Goal: Task Accomplishment & Management: Manage account settings

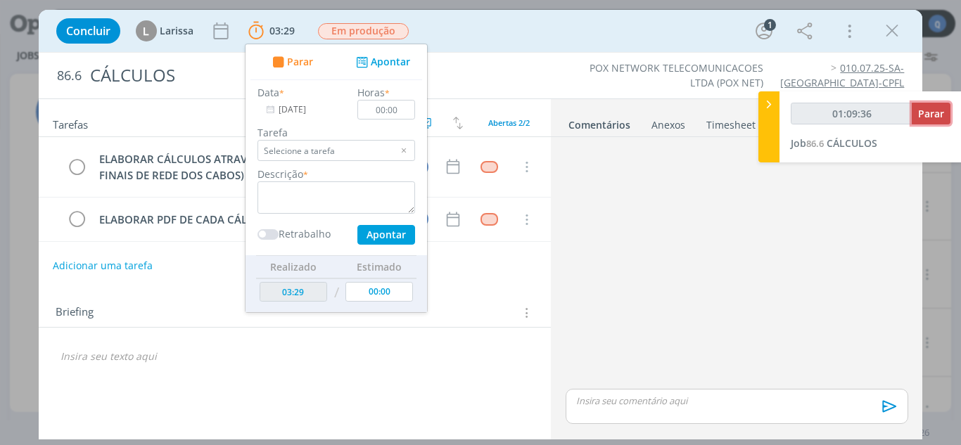
type input "01:09:37"
click at [925, 122] on button "Parar" at bounding box center [931, 114] width 39 height 22
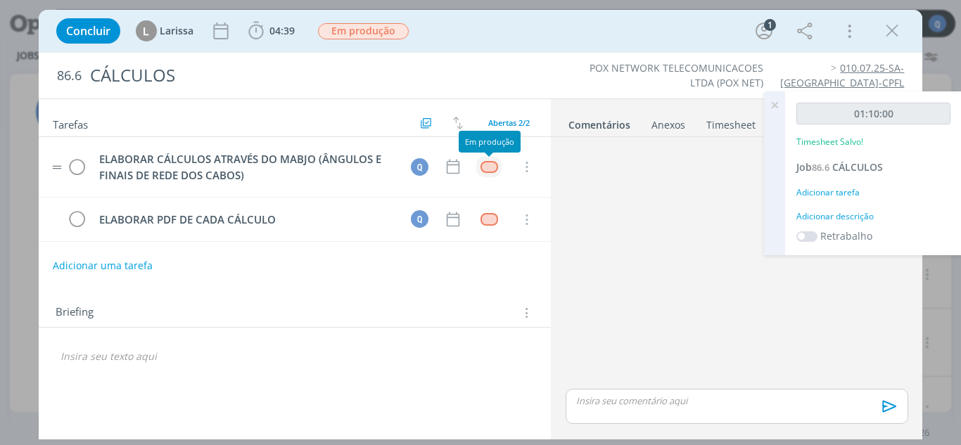
click at [485, 164] on div "dialog" at bounding box center [490, 167] width 18 height 12
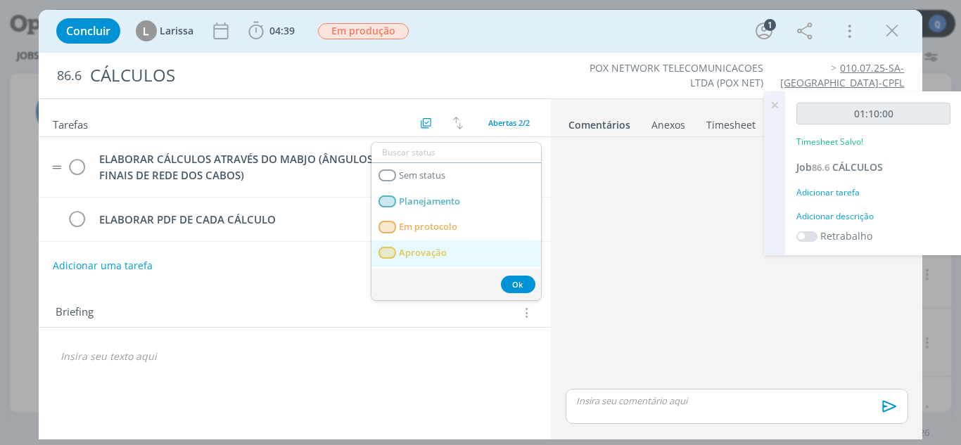
scroll to position [49, 0]
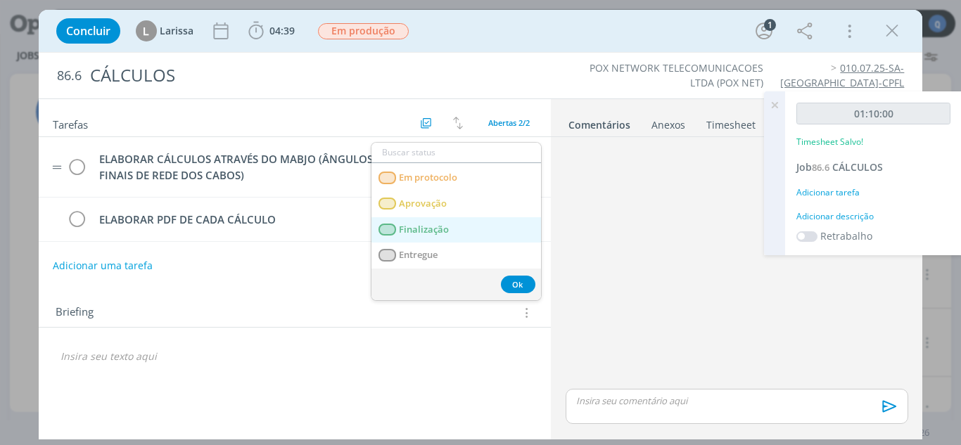
click at [440, 224] on span "Finalização" at bounding box center [424, 229] width 50 height 11
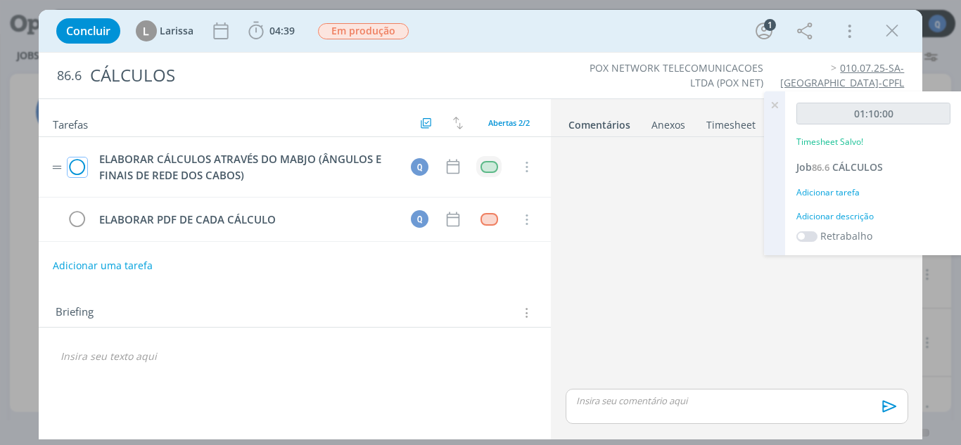
click at [74, 166] on icon "dialog" at bounding box center [78, 167] width 20 height 21
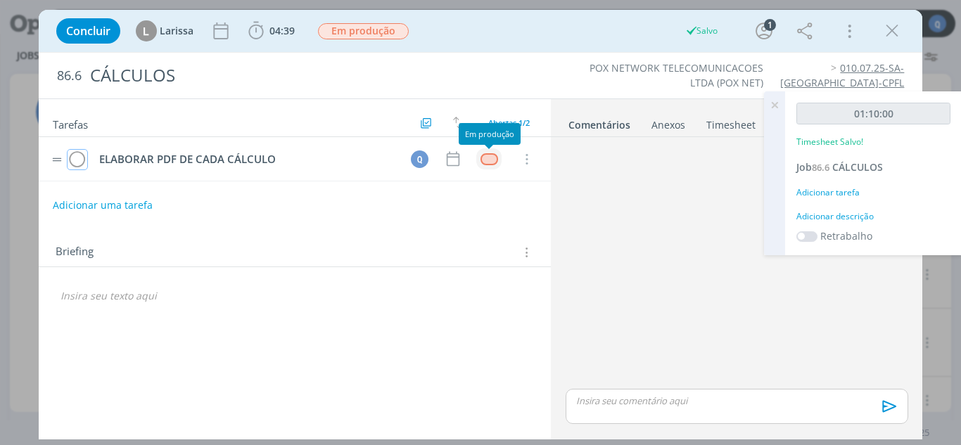
click at [495, 158] on div "dialog" at bounding box center [490, 159] width 18 height 12
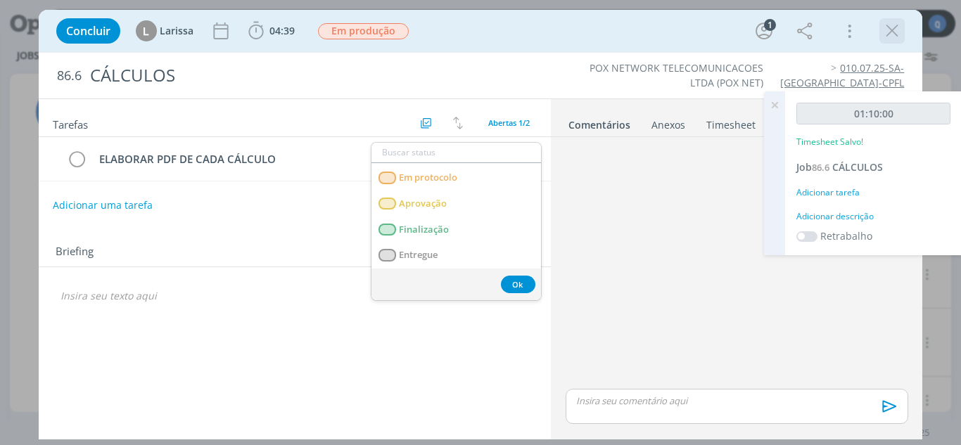
click at [883, 37] on icon "dialog" at bounding box center [892, 30] width 21 height 21
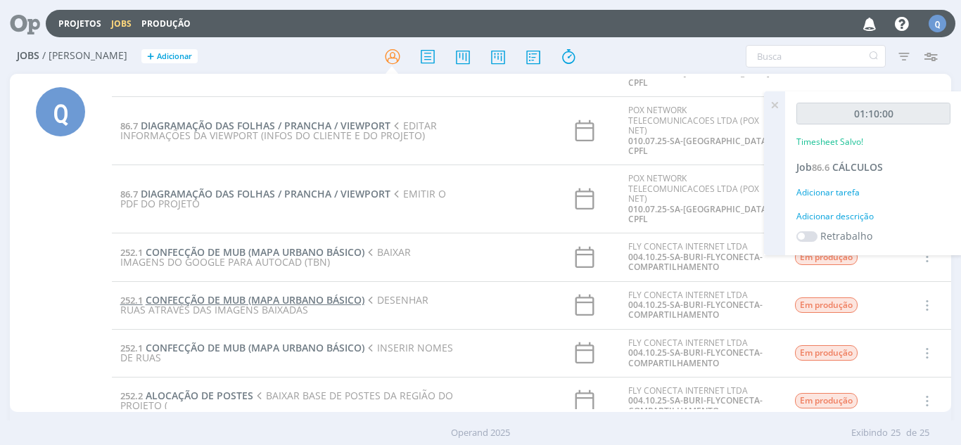
scroll to position [168, 0]
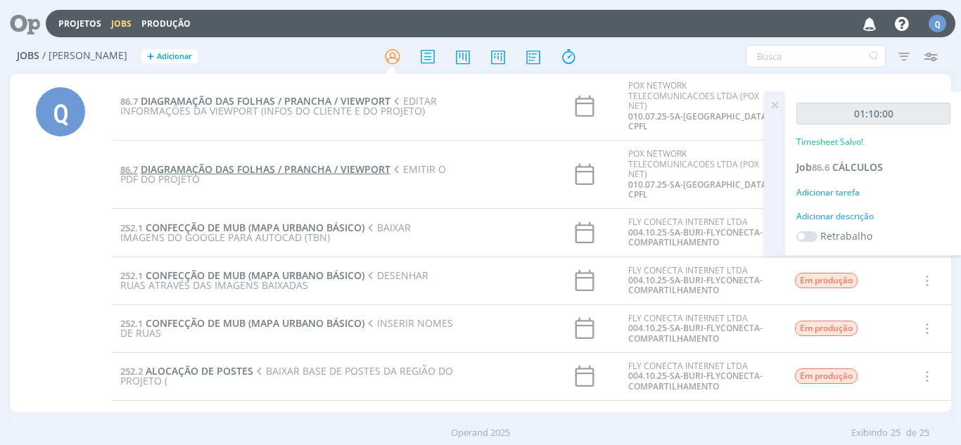
click at [241, 167] on span "DIAGRAMAÇÃO DAS FOLHAS / PRANCHA / VIEWPORT" at bounding box center [266, 169] width 250 height 13
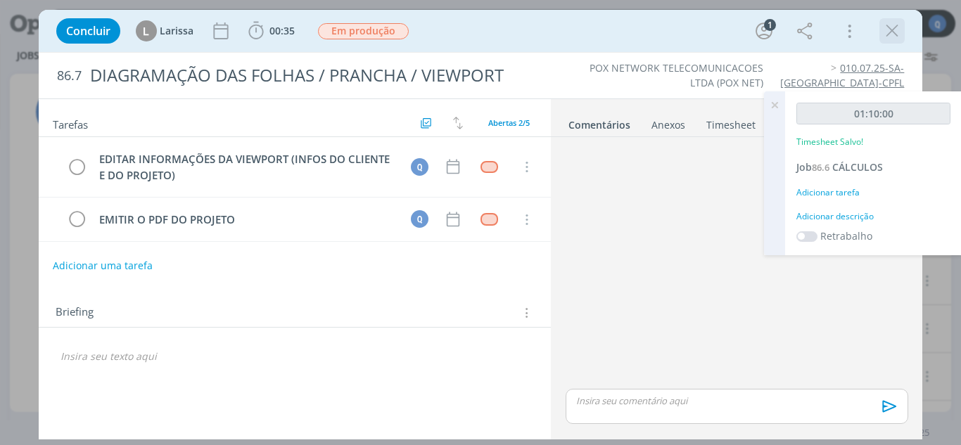
click at [895, 40] on icon "dialog" at bounding box center [892, 30] width 21 height 21
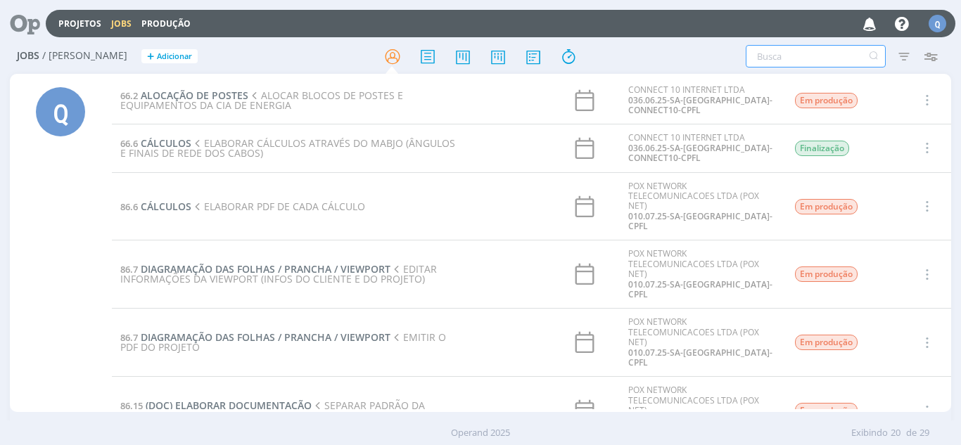
click at [794, 60] on input "text" at bounding box center [816, 56] width 140 height 23
type input "10.07"
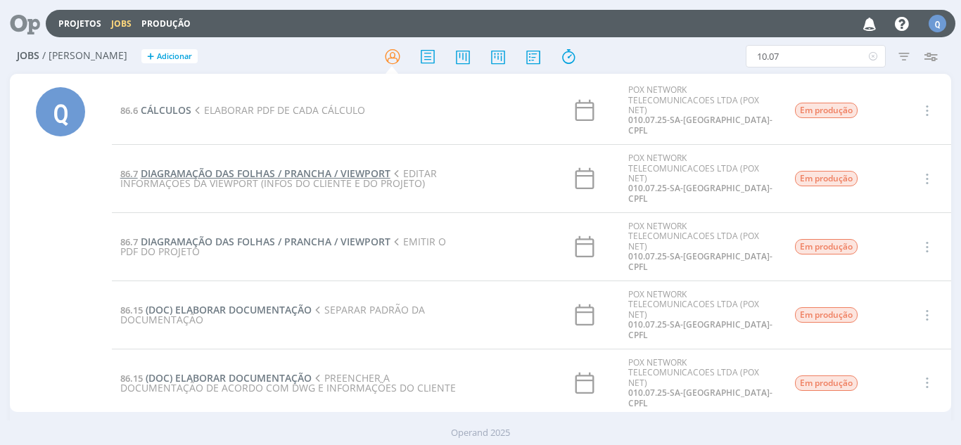
click at [322, 175] on span "DIAGRAMAÇÃO DAS FOLHAS / PRANCHA / VIEWPORT" at bounding box center [266, 173] width 250 height 13
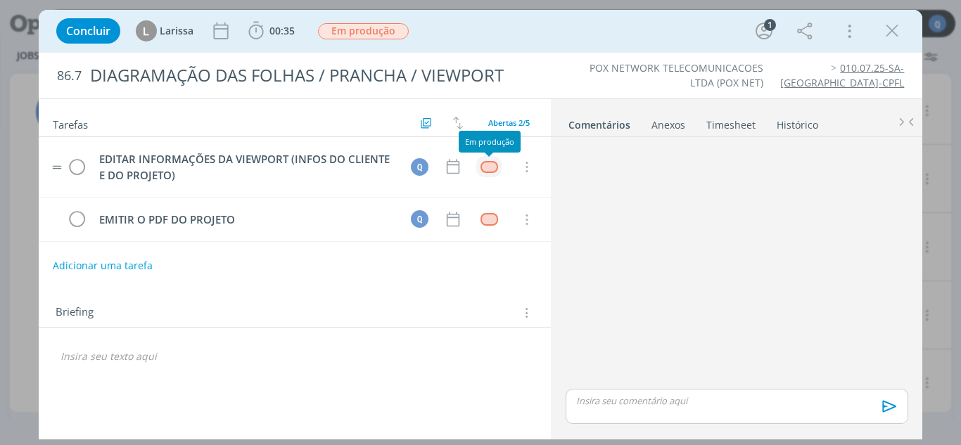
click at [485, 167] on div "dialog" at bounding box center [490, 167] width 18 height 12
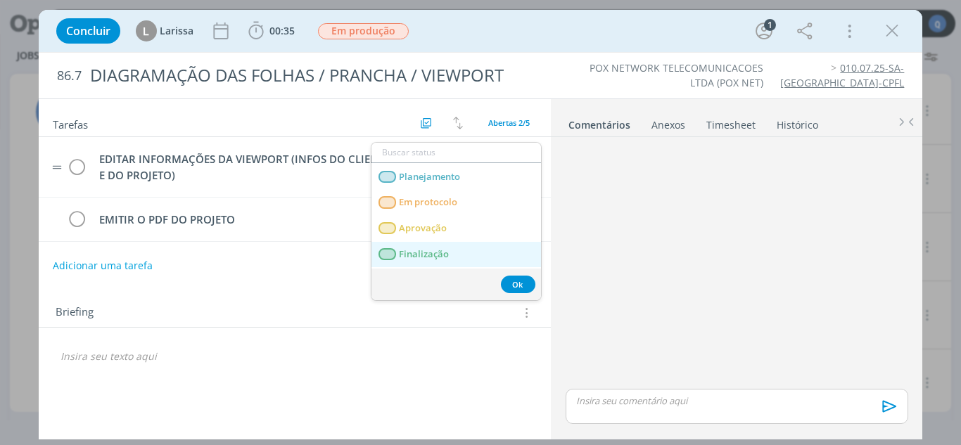
scroll to position [49, 0]
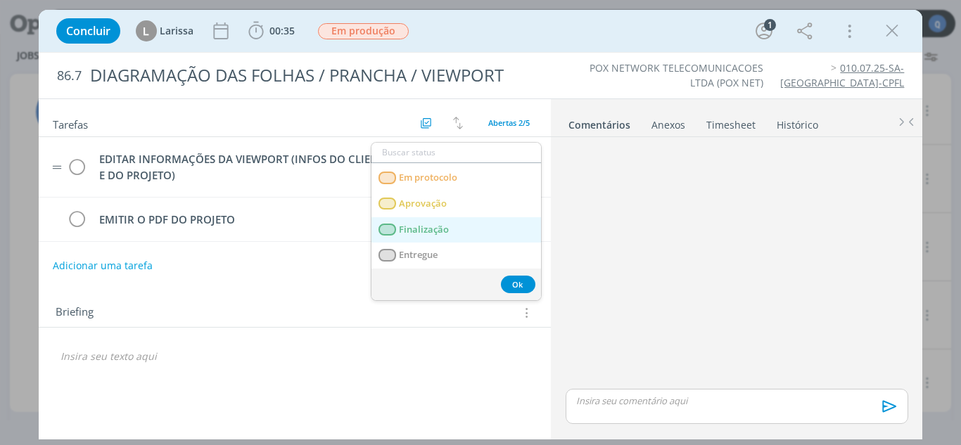
click at [448, 229] on link "Finalização" at bounding box center [456, 230] width 170 height 26
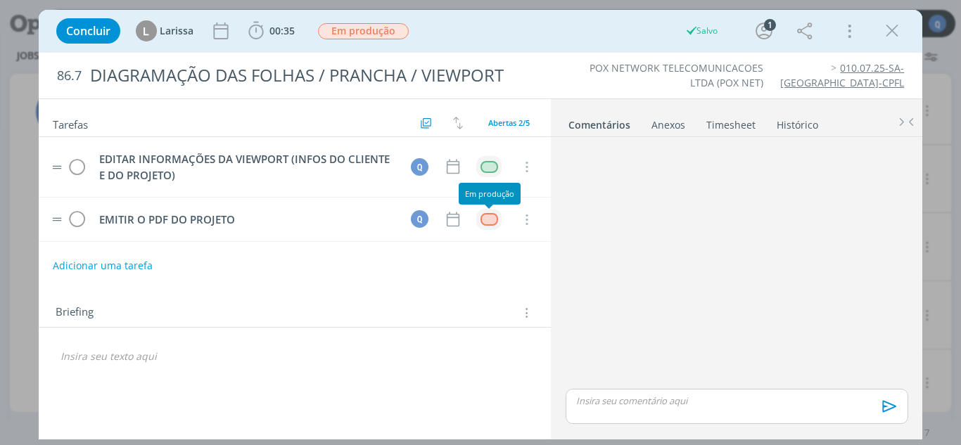
click at [495, 218] on div "dialog" at bounding box center [490, 219] width 18 height 12
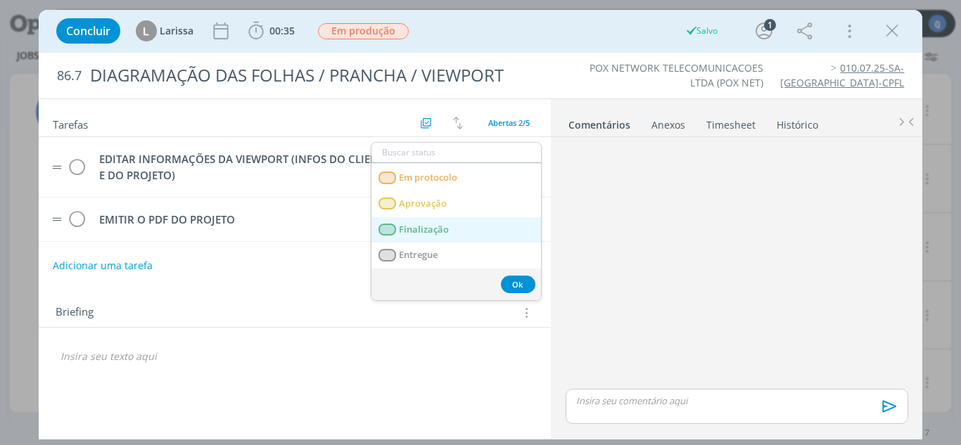
click at [452, 229] on link "Finalização" at bounding box center [456, 230] width 170 height 26
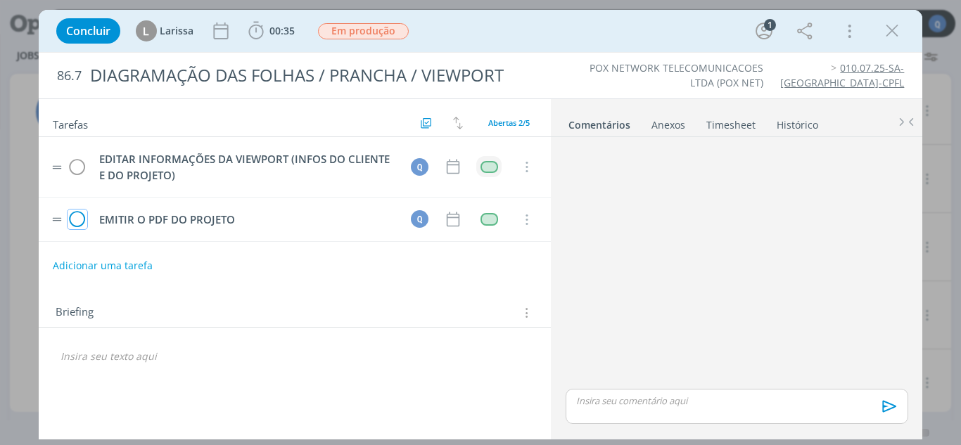
click at [81, 218] on icon "dialog" at bounding box center [78, 220] width 20 height 21
click at [74, 163] on icon "dialog" at bounding box center [78, 167] width 20 height 21
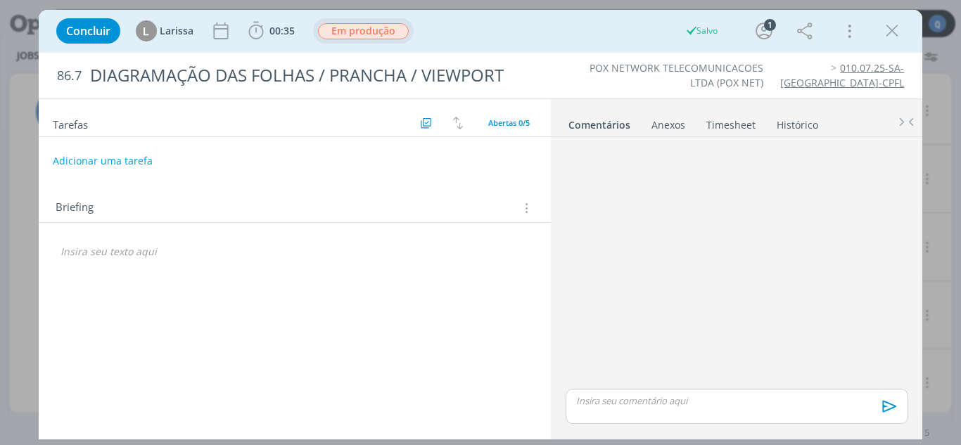
click at [386, 24] on span "Em produção" at bounding box center [363, 31] width 91 height 16
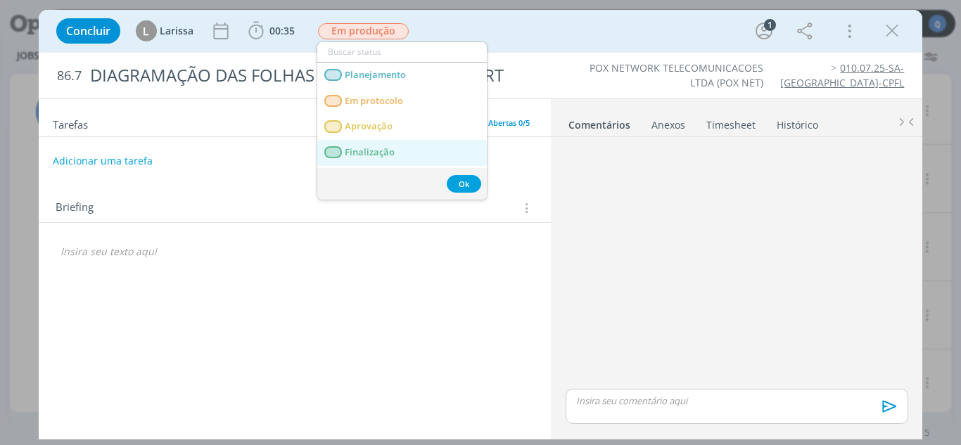
drag, startPoint x: 370, startPoint y: 146, endPoint x: 350, endPoint y: 134, distance: 23.0
click at [371, 147] on span "Finalização" at bounding box center [370, 152] width 50 height 11
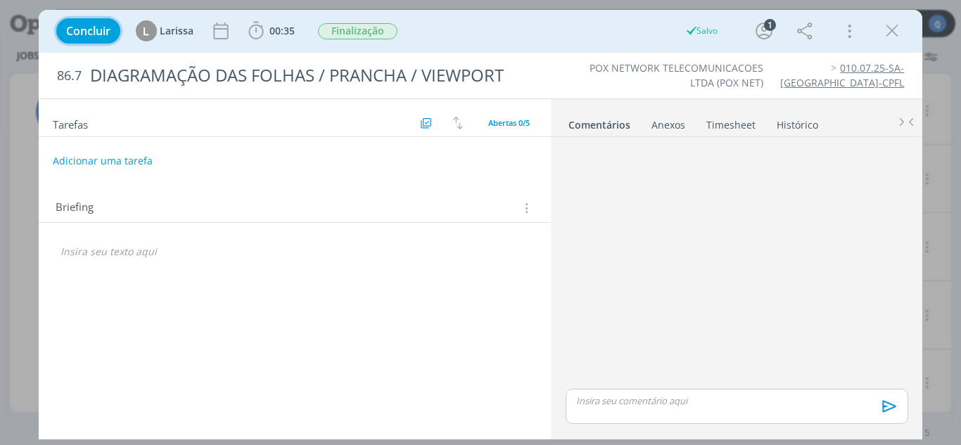
click at [91, 21] on button "Concluir" at bounding box center [88, 30] width 64 height 25
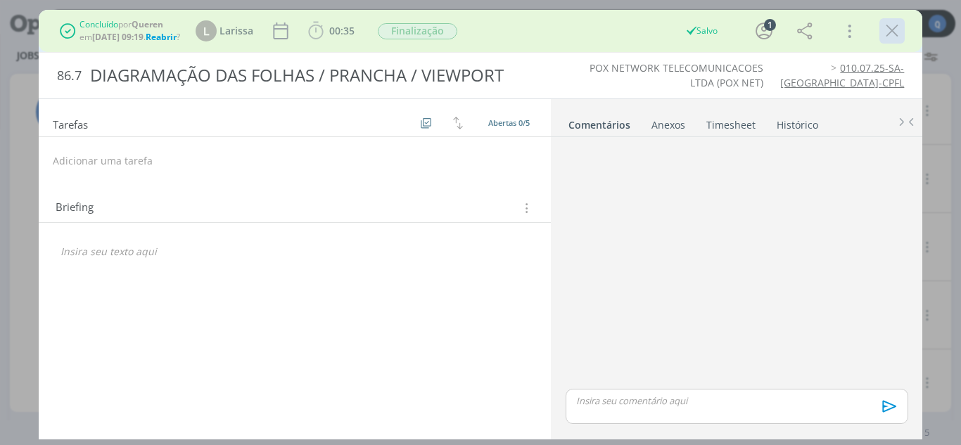
click at [886, 32] on icon "dialog" at bounding box center [892, 30] width 21 height 21
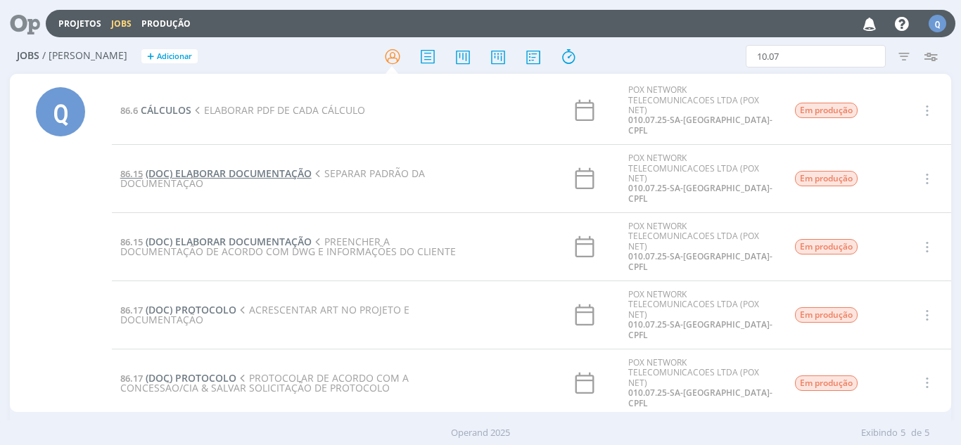
click at [222, 172] on span "(DOC) ELABORAR DOCUMENTAÇÃO" at bounding box center [229, 173] width 166 height 13
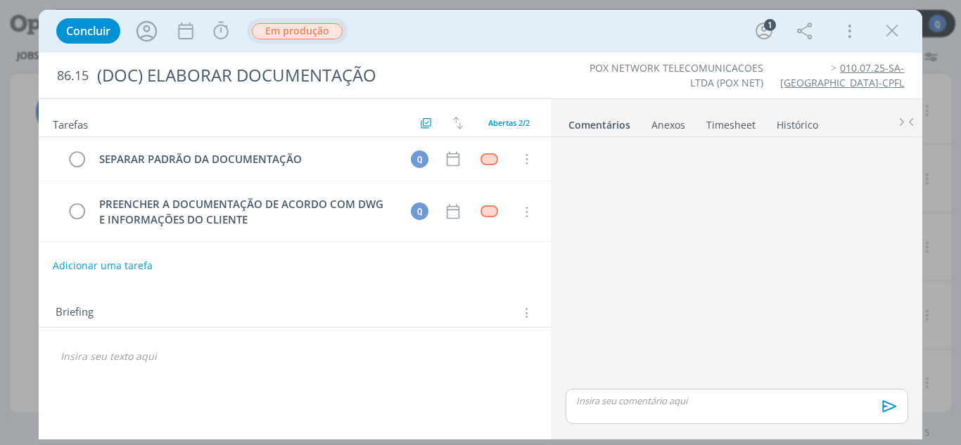
click at [302, 25] on span "Em produção" at bounding box center [297, 31] width 91 height 16
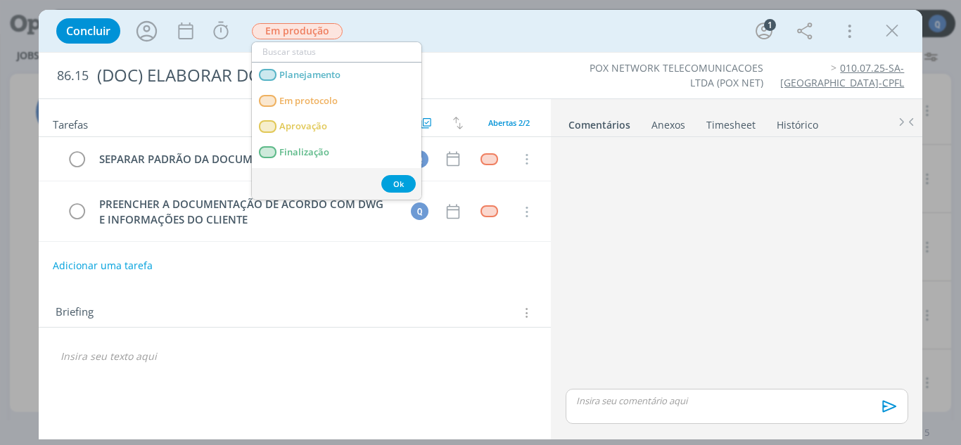
click at [191, 128] on h2 "Tarefas" at bounding box center [235, 123] width 364 height 18
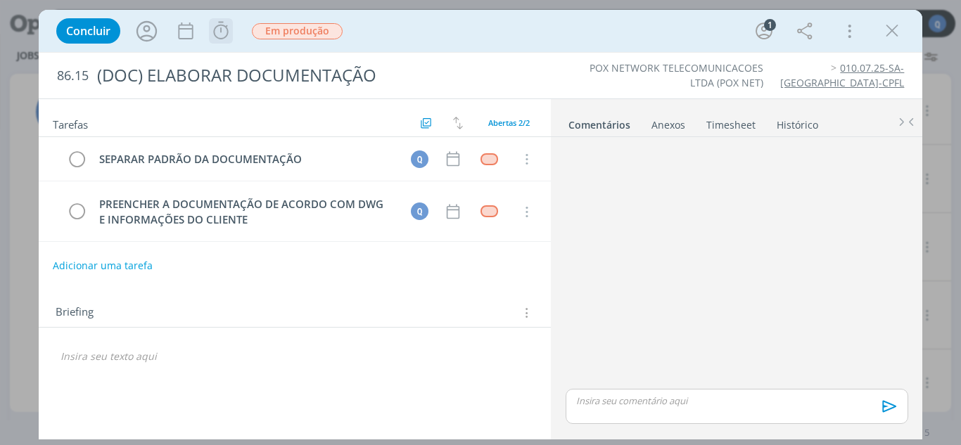
click at [210, 39] on button "dialog" at bounding box center [221, 31] width 23 height 23
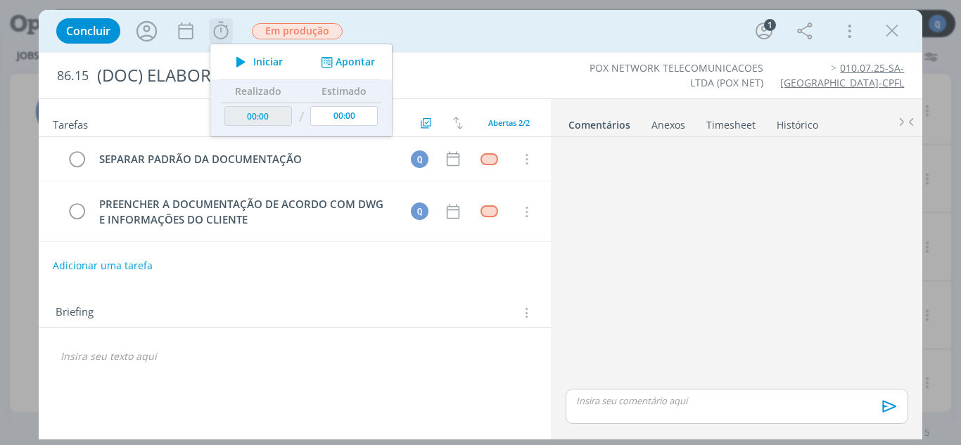
click at [232, 59] on icon "dialog" at bounding box center [241, 62] width 25 height 18
click at [358, 62] on button "Apontar" at bounding box center [346, 62] width 58 height 15
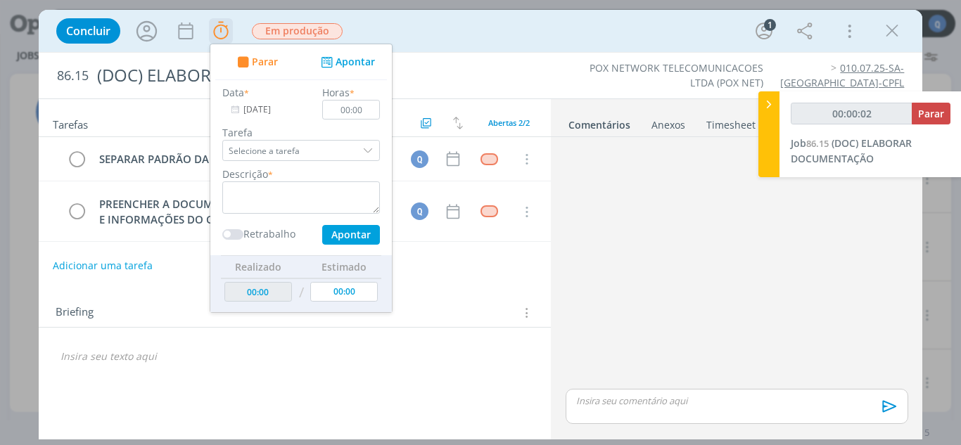
click at [369, 148] on div "dialog" at bounding box center [369, 150] width 21 height 21
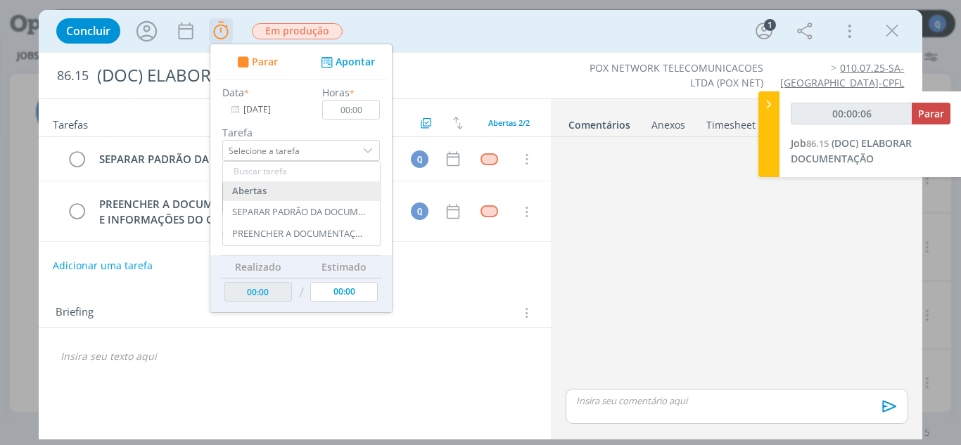
type input "00:00:07"
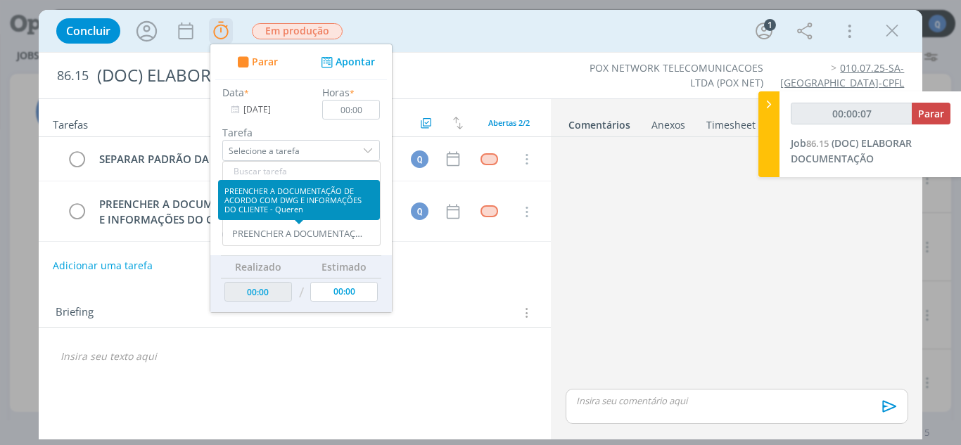
click at [341, 244] on div "PREENCHER A DOCUMENTAÇÃO DE ACORDO COM DWG E INFORMAÇÕES DO CLIENTE - Queren" at bounding box center [301, 234] width 157 height 23
type input "PREENCHER A DOCUMENTAÇÃO DE ACORDO COM DWG E INFORMAÇÕES DO CLIENTE"
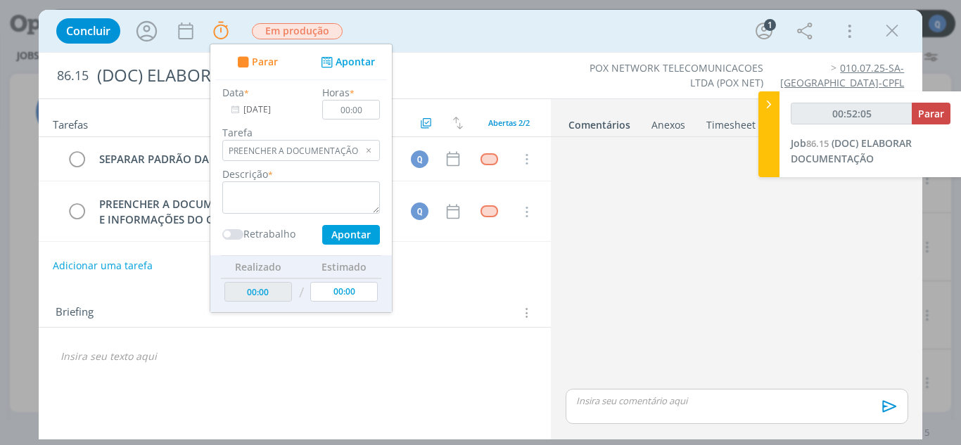
type input "00:52:06"
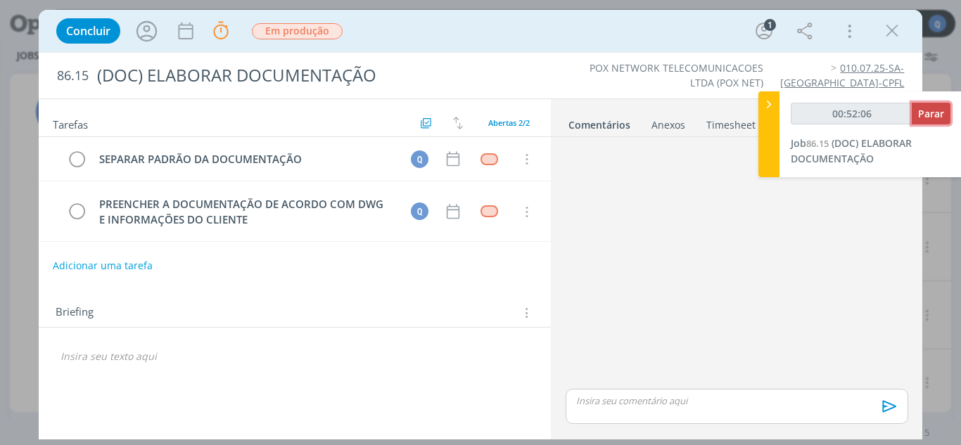
click at [931, 117] on span "Parar" at bounding box center [931, 113] width 26 height 13
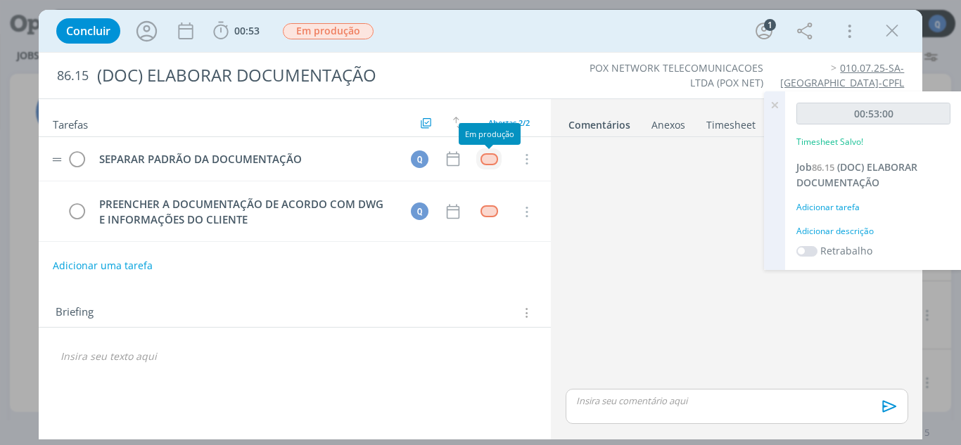
click at [495, 157] on div "dialog" at bounding box center [490, 159] width 18 height 12
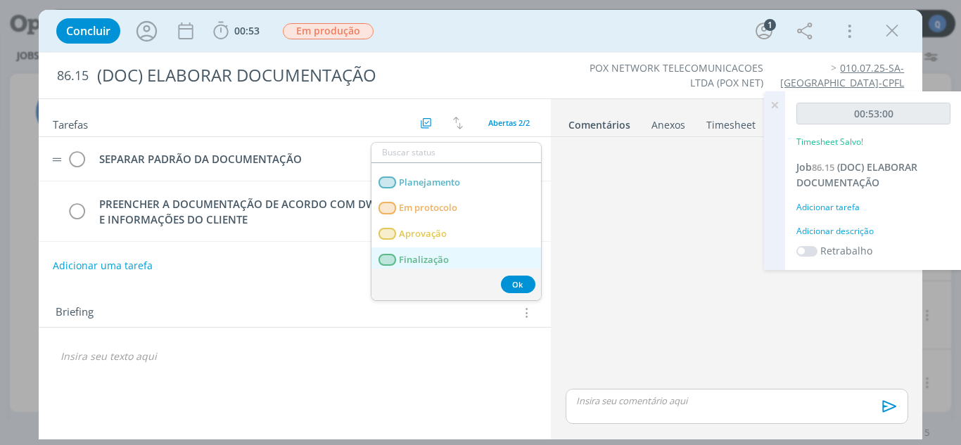
scroll to position [49, 0]
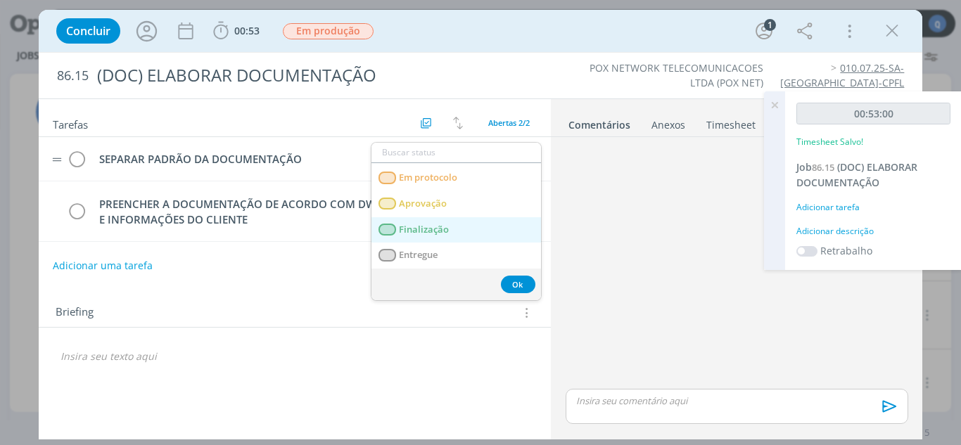
click at [424, 224] on span "Finalização" at bounding box center [424, 229] width 50 height 11
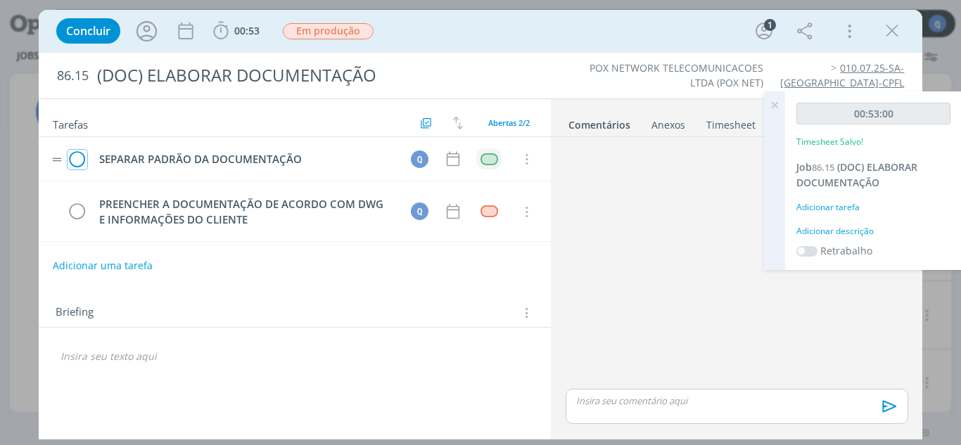
click at [74, 165] on icon "dialog" at bounding box center [78, 159] width 20 height 21
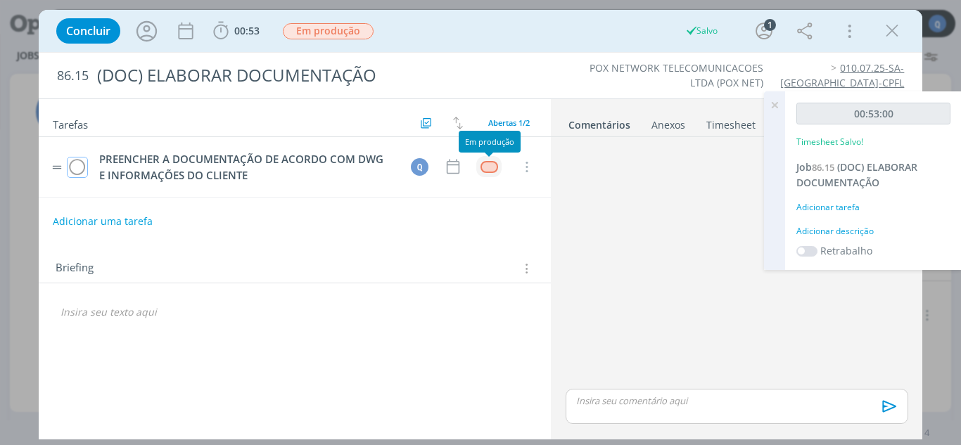
click at [495, 171] on div "dialog" at bounding box center [490, 167] width 18 height 12
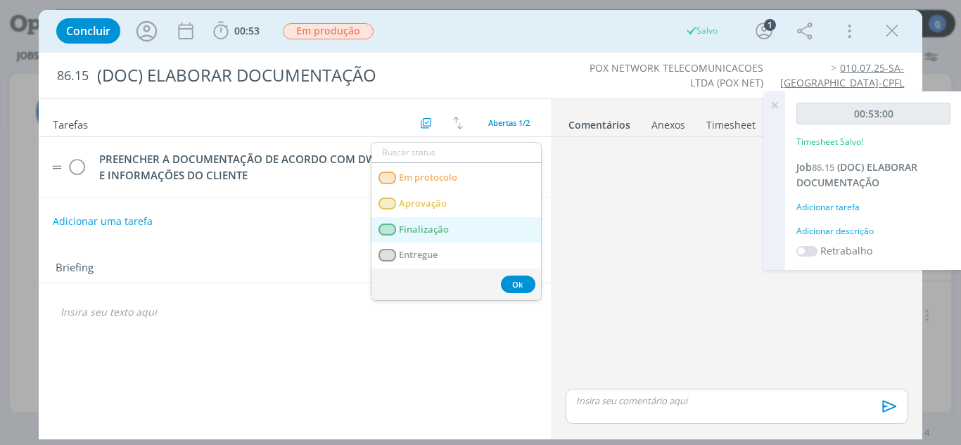
click at [429, 227] on span "Finalização" at bounding box center [424, 229] width 50 height 11
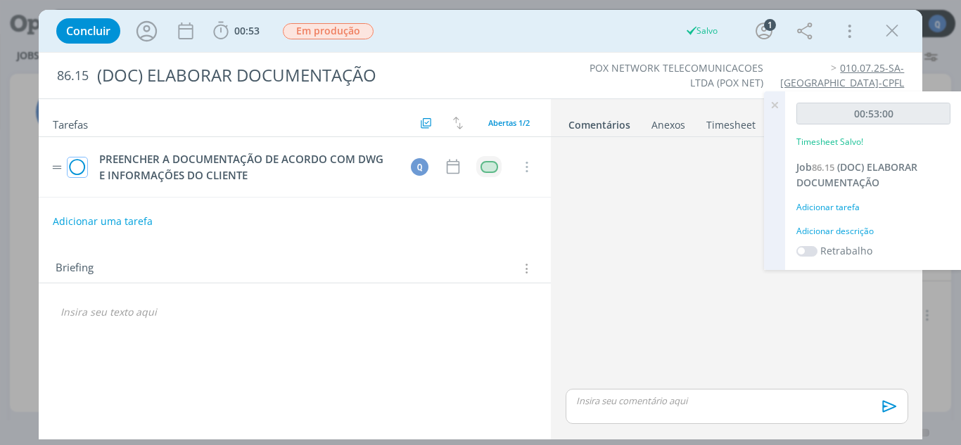
click at [80, 167] on icon "dialog" at bounding box center [78, 167] width 20 height 21
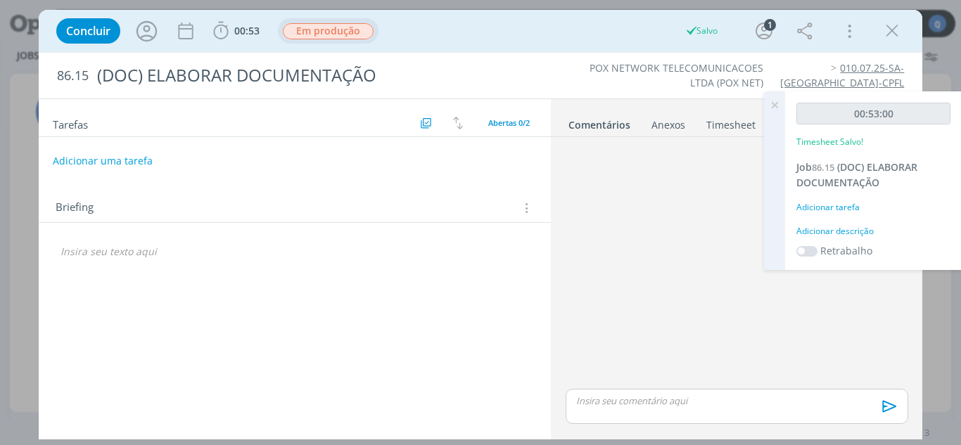
click at [356, 36] on span "Em produção" at bounding box center [328, 31] width 91 height 16
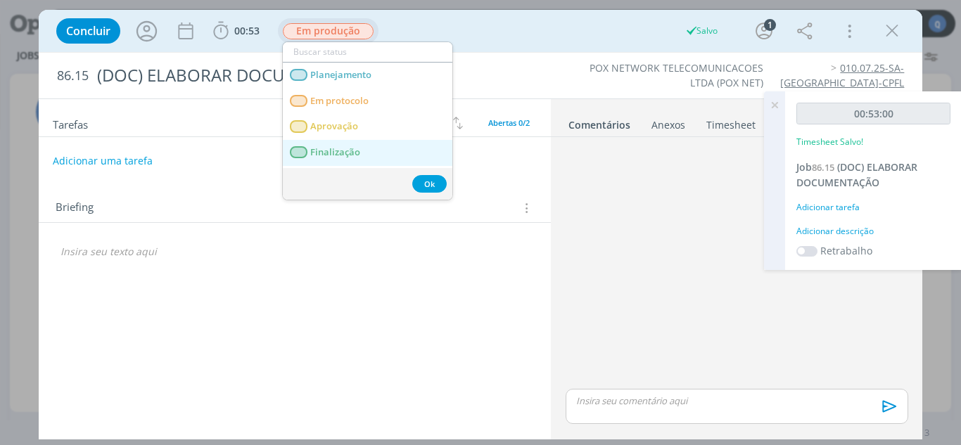
click at [333, 158] on span "Finalização" at bounding box center [335, 152] width 50 height 11
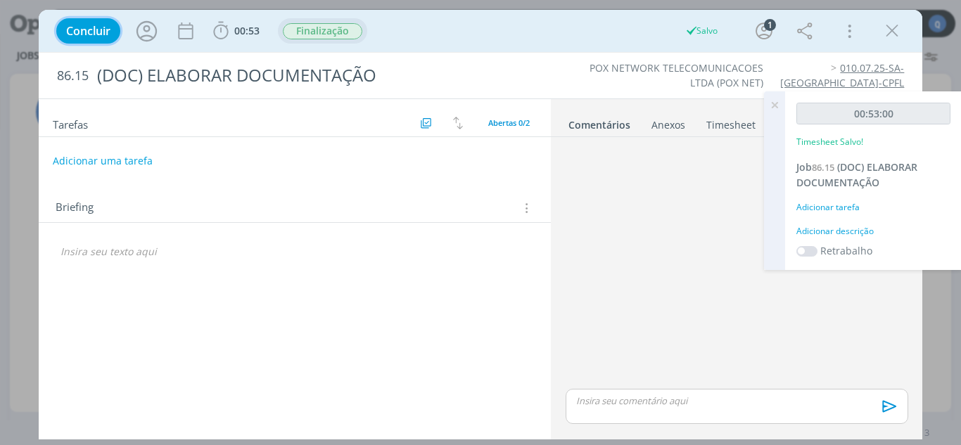
click at [98, 26] on span "Concluir" at bounding box center [88, 30] width 44 height 11
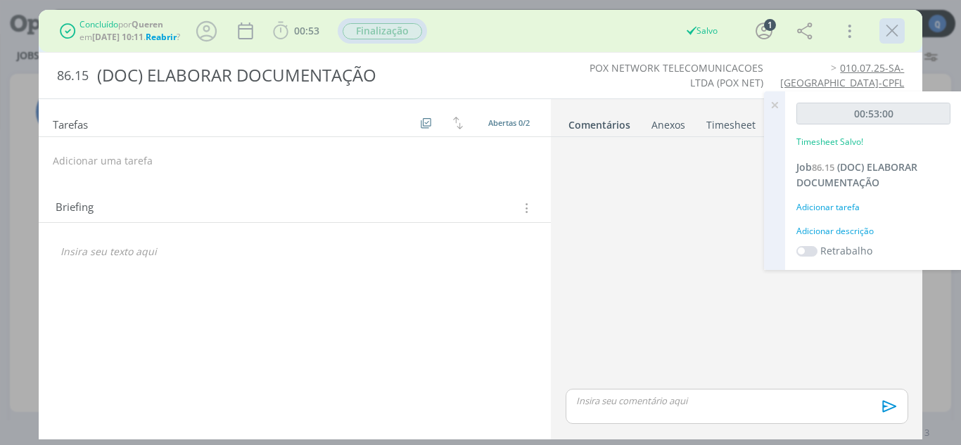
click at [901, 30] on icon "dialog" at bounding box center [892, 30] width 21 height 21
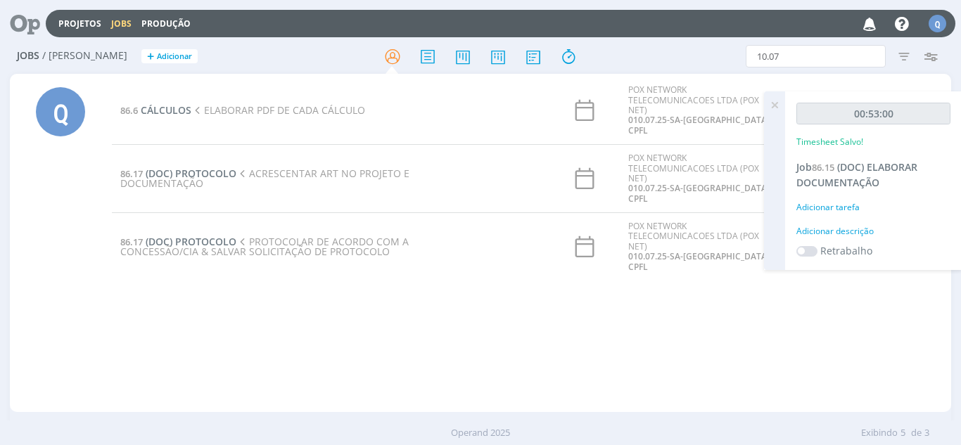
click at [768, 105] on icon at bounding box center [774, 104] width 25 height 27
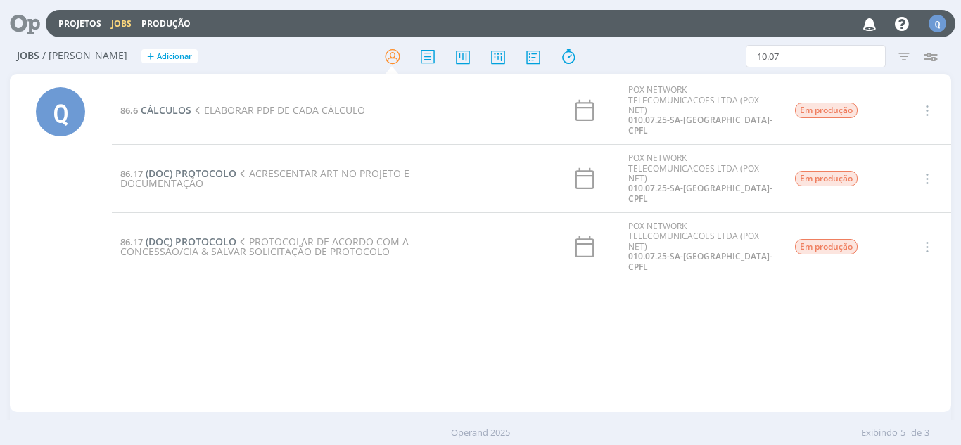
click at [184, 113] on span "CÁLCULOS" at bounding box center [166, 109] width 51 height 13
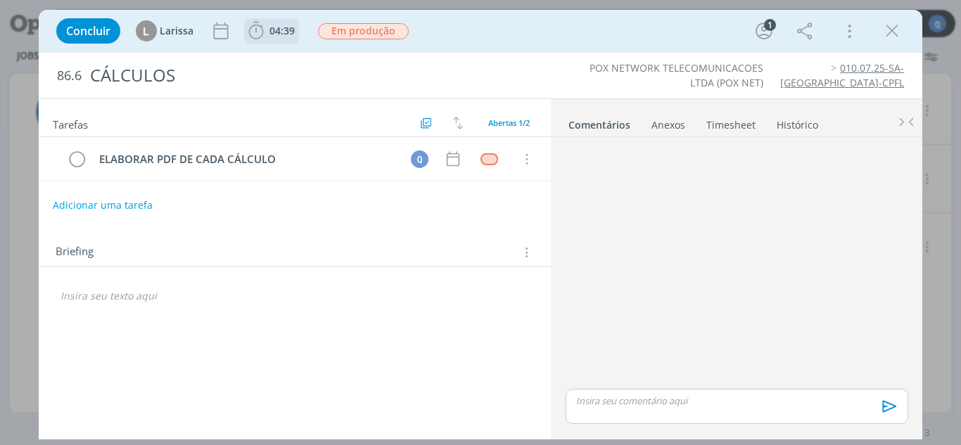
click at [268, 30] on b "04:39" at bounding box center [282, 31] width 31 height 10
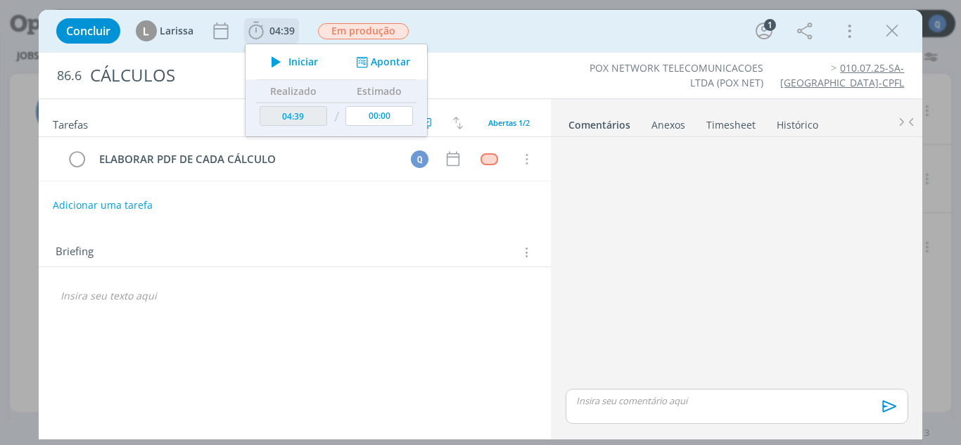
click at [295, 63] on span "Iniciar" at bounding box center [303, 62] width 30 height 10
click at [402, 64] on button "Apontar" at bounding box center [381, 62] width 58 height 15
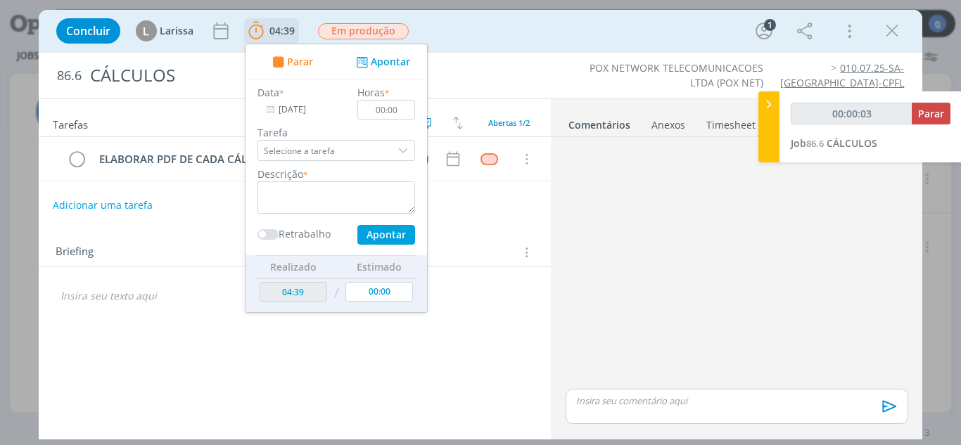
click at [405, 148] on div "dialog" at bounding box center [404, 150] width 21 height 21
click at [402, 150] on div "dialog" at bounding box center [404, 150] width 21 height 21
type input "00:00:05"
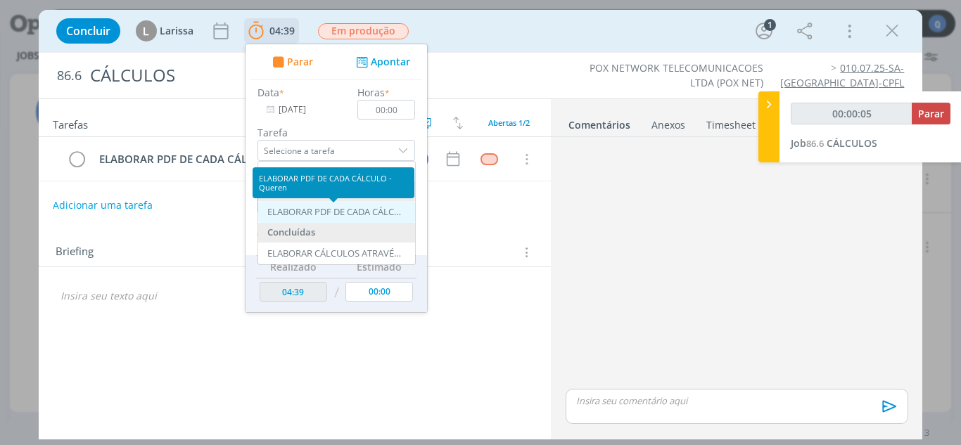
click at [357, 210] on div "ELABORAR PDF DE CADA CÁLCULO - Queren" at bounding box center [334, 212] width 134 height 11
type input "ELABORAR PDF DE CADA CÁLCULO"
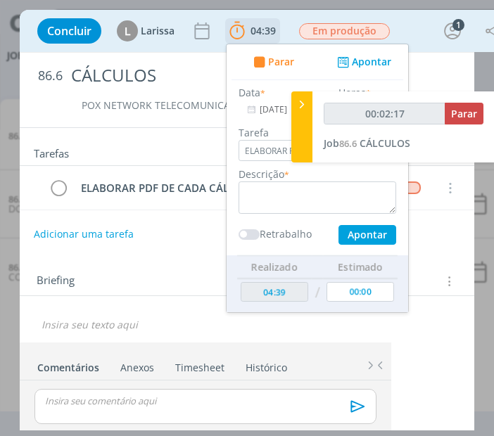
type input "00:03:17"
